Goal: Find specific page/section: Find specific page/section

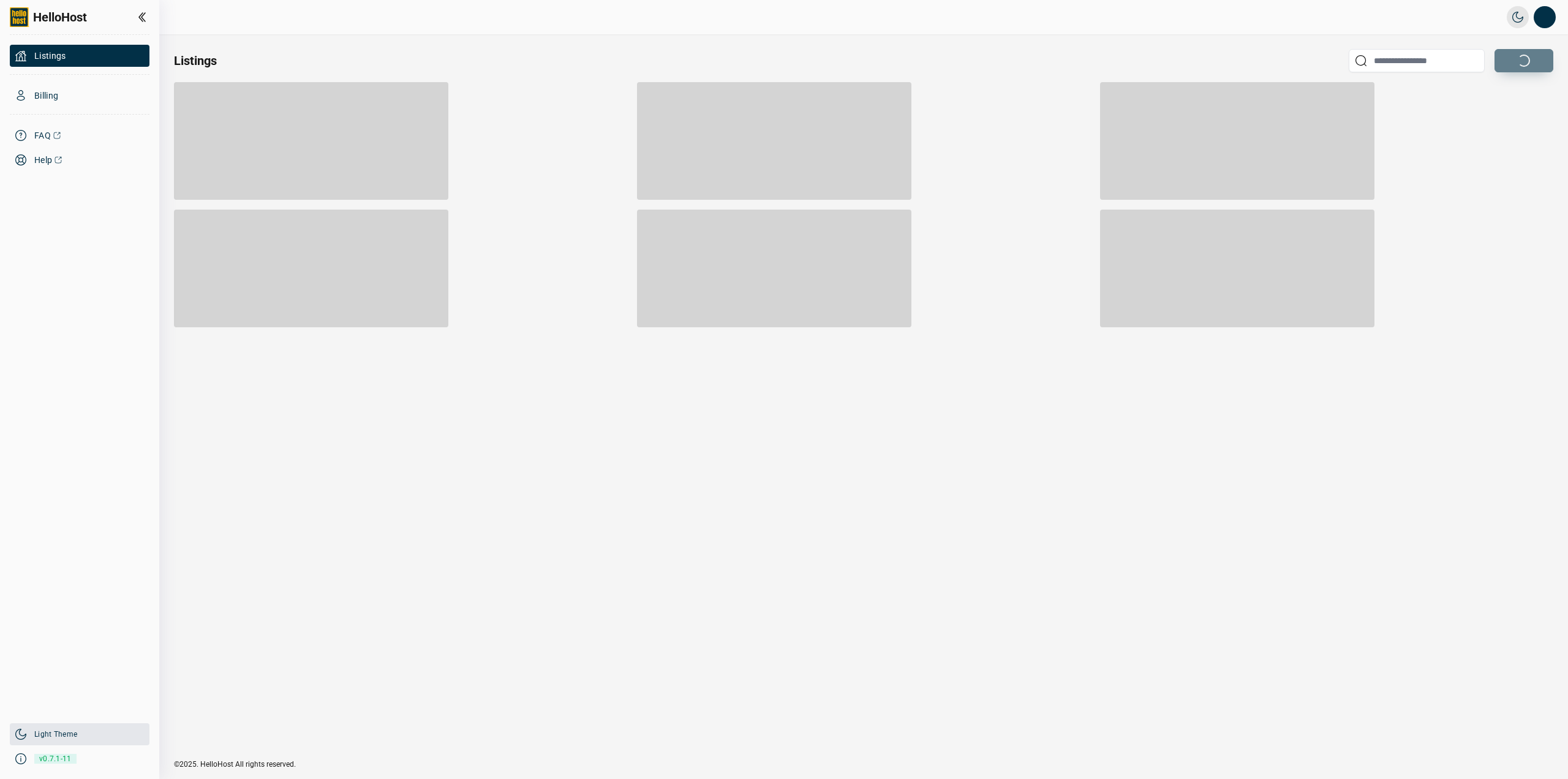
click at [62, 730] on link "Light Theme" at bounding box center [56, 734] width 43 height 10
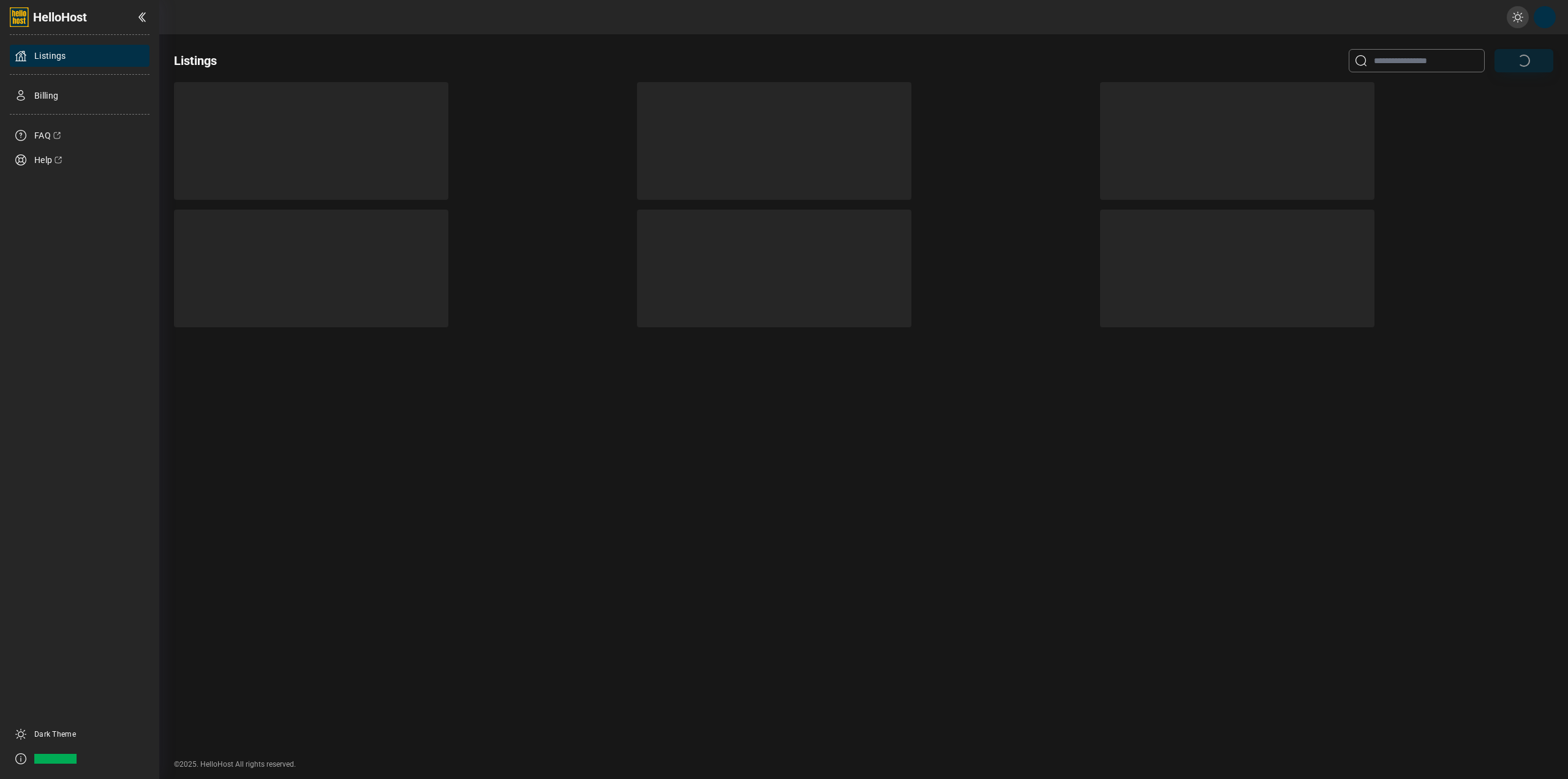
click at [265, 145] on div at bounding box center [312, 140] width 275 height 118
click at [63, 86] on div "Billing" at bounding box center [79, 95] width 140 height 22
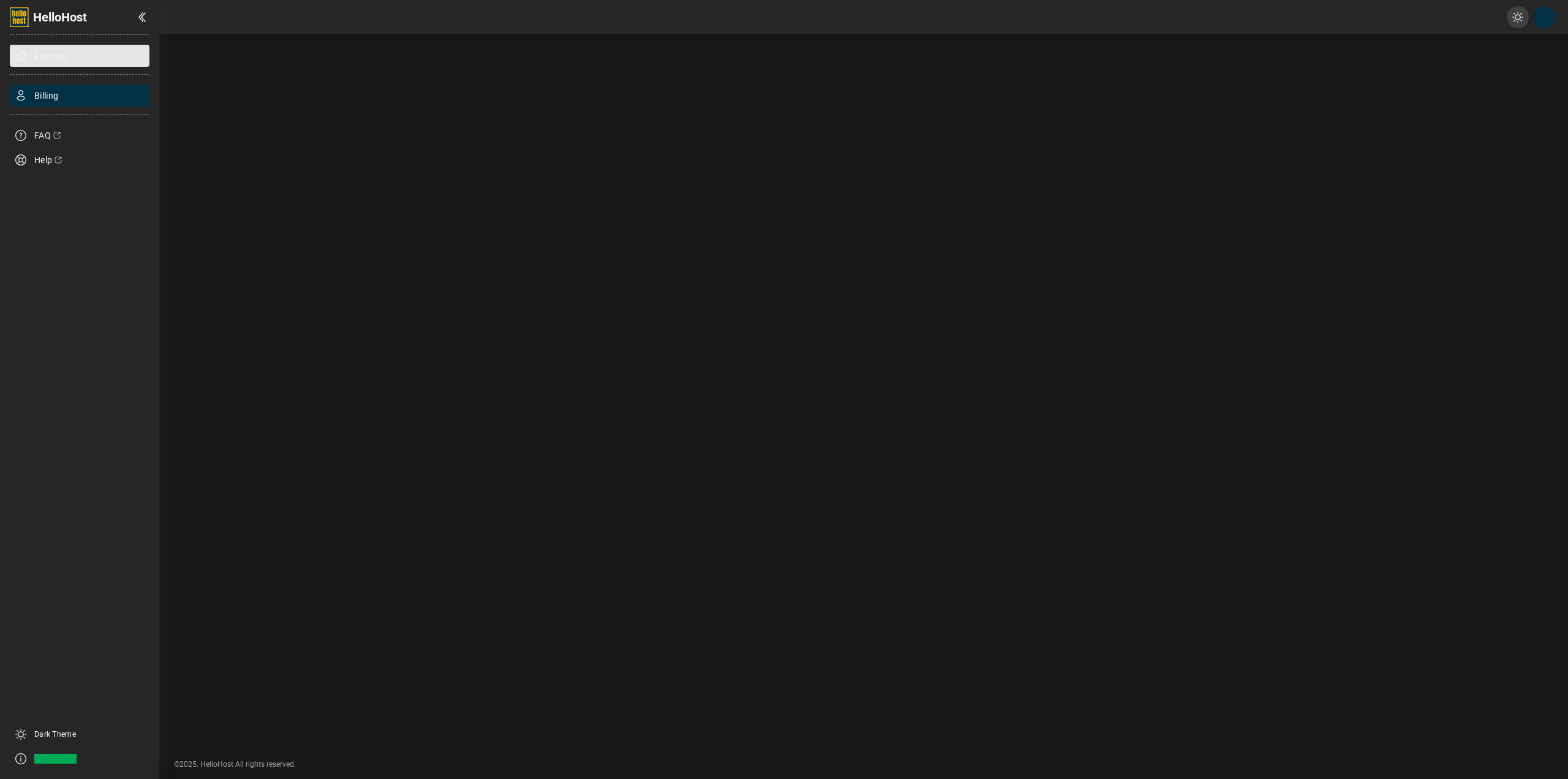
click at [74, 55] on div "Listings" at bounding box center [79, 56] width 140 height 22
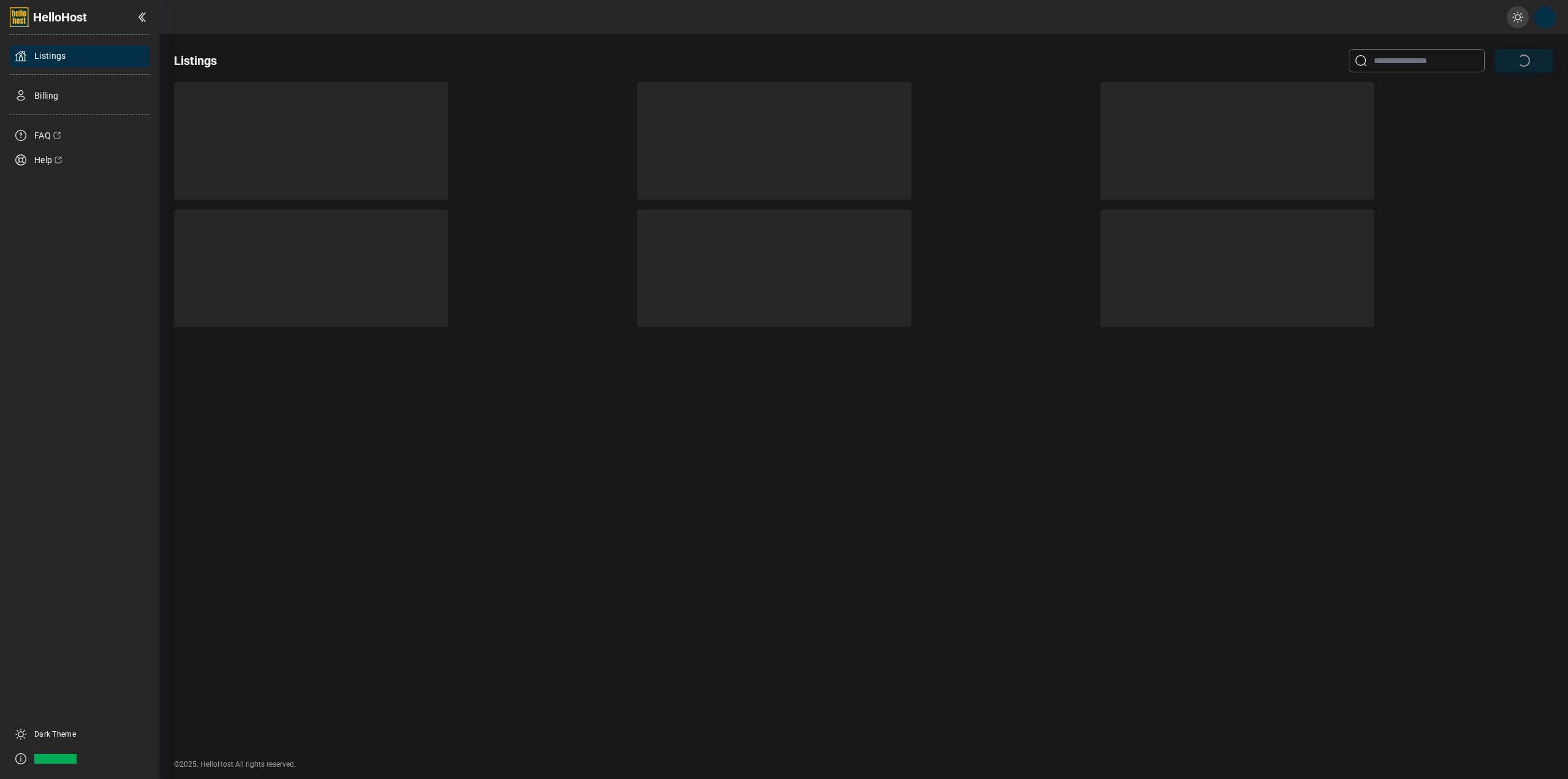
click at [237, 57] on div "Listings" at bounding box center [864, 61] width 1380 height 23
click at [332, 71] on div "Listings" at bounding box center [864, 61] width 1380 height 23
click at [382, 109] on div at bounding box center [312, 140] width 275 height 118
click at [425, 120] on div at bounding box center [312, 140] width 275 height 118
